Goal: Communication & Community: Participate in discussion

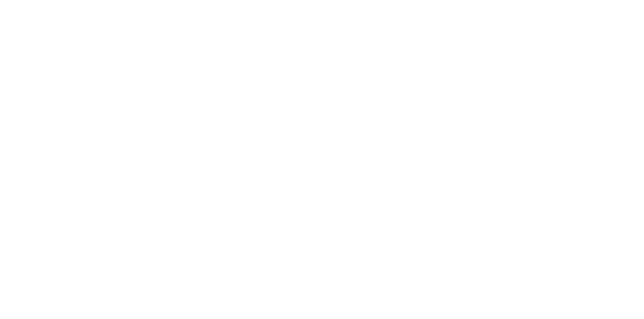
scroll to position [90, 0]
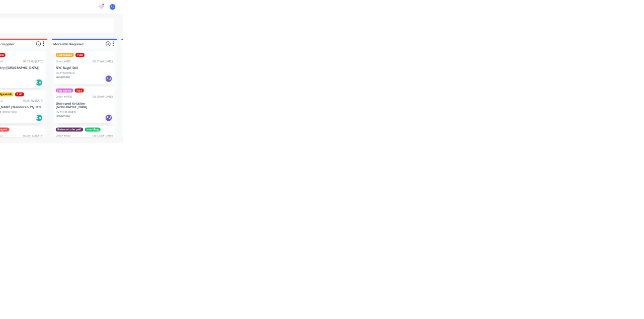
scroll to position [339, 0]
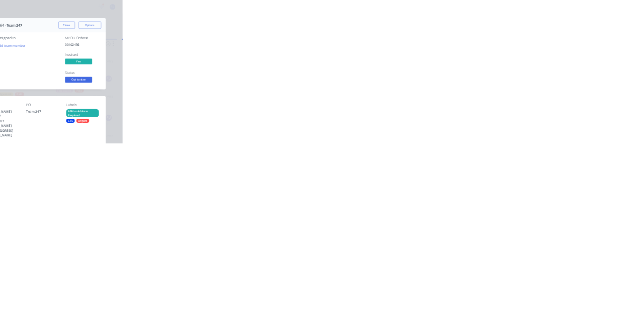
click at [105, 87] on div "Collaborate" at bounding box center [85, 88] width 40 height 9
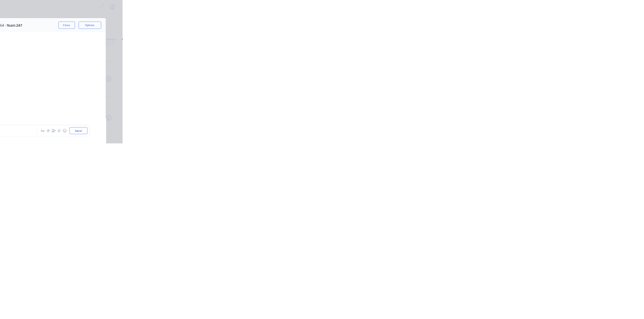
click at [453, 296] on div at bounding box center [324, 291] width 258 height 11
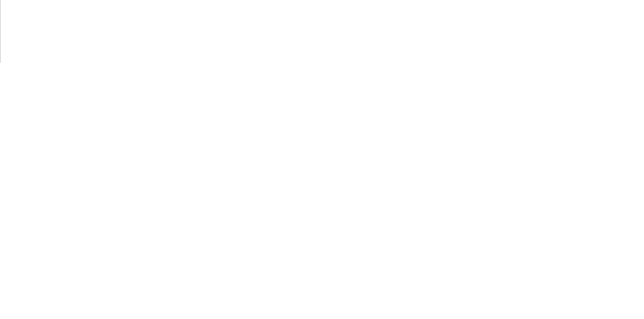
click at [521, 297] on button "☺" at bounding box center [515, 291] width 12 height 12
click at [566, 298] on button "Send" at bounding box center [546, 290] width 40 height 15
click at [538, 53] on button "Close" at bounding box center [520, 56] width 37 height 16
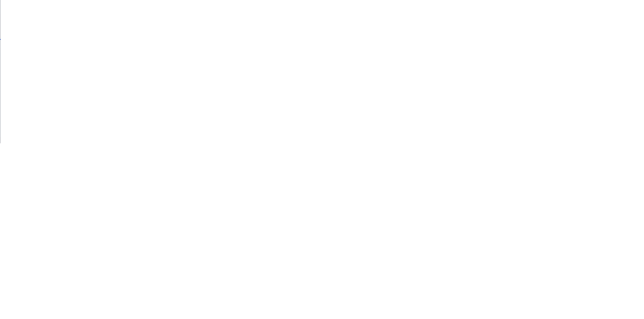
click at [105, 84] on div "Collaborate" at bounding box center [85, 88] width 40 height 9
click at [453, 296] on div at bounding box center [324, 291] width 258 height 11
click at [566, 298] on button "Send" at bounding box center [546, 290] width 40 height 15
click at [538, 51] on button "Close" at bounding box center [520, 56] width 37 height 16
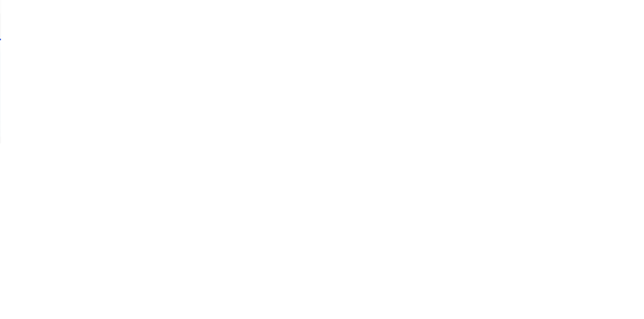
click at [105, 87] on div "Collaborate" at bounding box center [85, 88] width 40 height 9
click at [453, 296] on div at bounding box center [324, 291] width 258 height 11
click at [566, 298] on button "Send" at bounding box center [546, 290] width 40 height 15
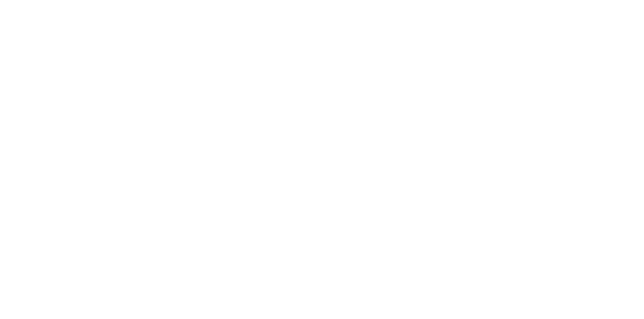
scroll to position [124, 0]
click at [538, 58] on button "Close" at bounding box center [520, 56] width 37 height 16
click at [538, 53] on button "Close" at bounding box center [520, 56] width 37 height 16
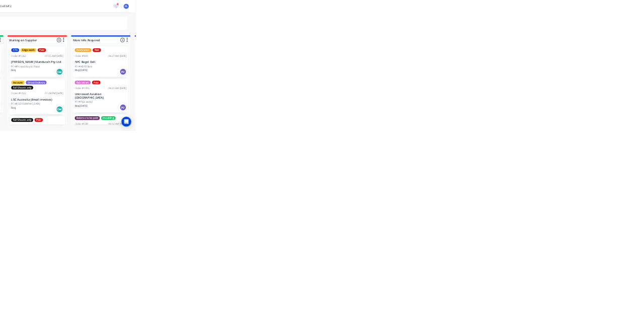
scroll to position [196, 0]
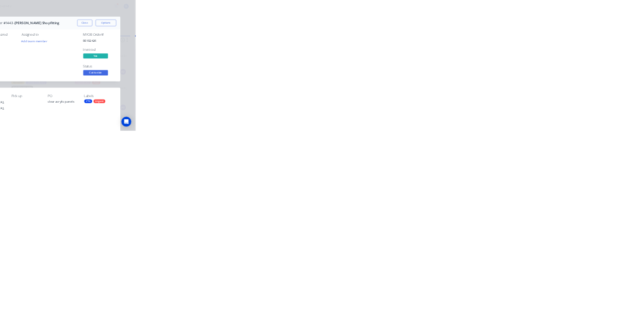
click at [60, 90] on icon at bounding box center [56, 90] width 7 height 6
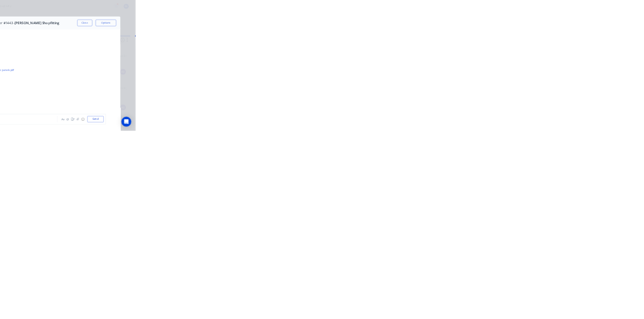
click at [261, 183] on div at bounding box center [225, 213] width 72 height 66
click at [538, 55] on button "Close" at bounding box center [520, 56] width 37 height 16
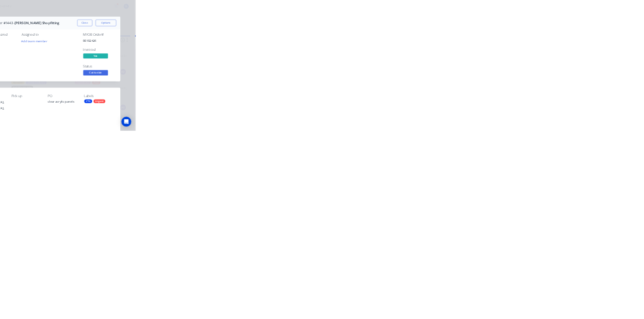
click at [108, 62] on div "Order details" at bounding box center [86, 62] width 43 height 9
click at [105, 88] on div "Collaborate" at bounding box center [85, 88] width 40 height 9
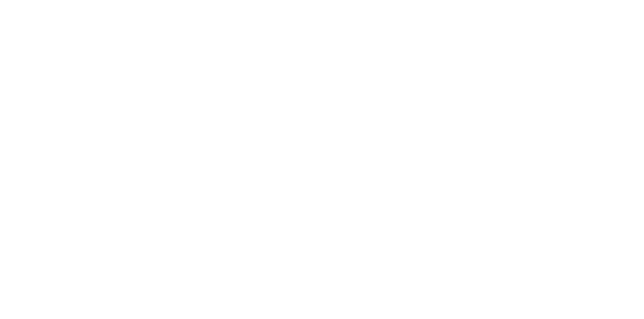
click at [453, 296] on div at bounding box center [324, 291] width 258 height 11
click at [566, 298] on button "Send" at bounding box center [546, 290] width 40 height 15
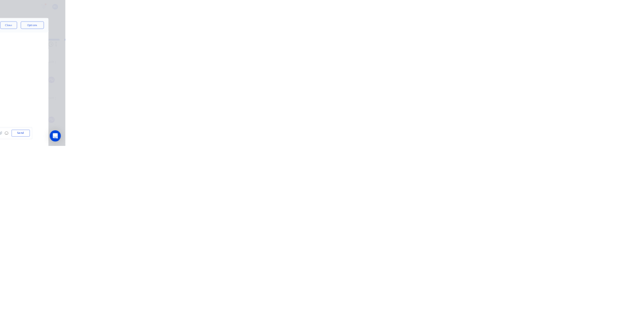
click at [538, 55] on button "Close" at bounding box center [520, 56] width 37 height 16
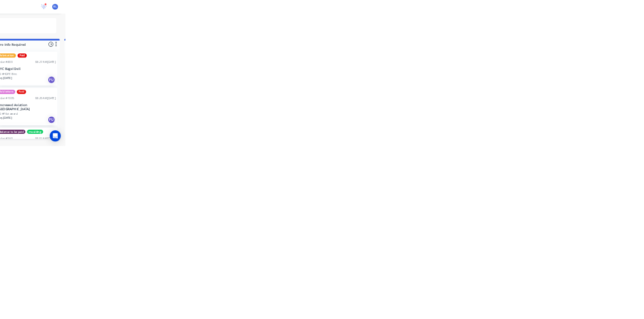
scroll to position [326, 0]
